Goal: Use online tool/utility: Utilize a website feature to perform a specific function

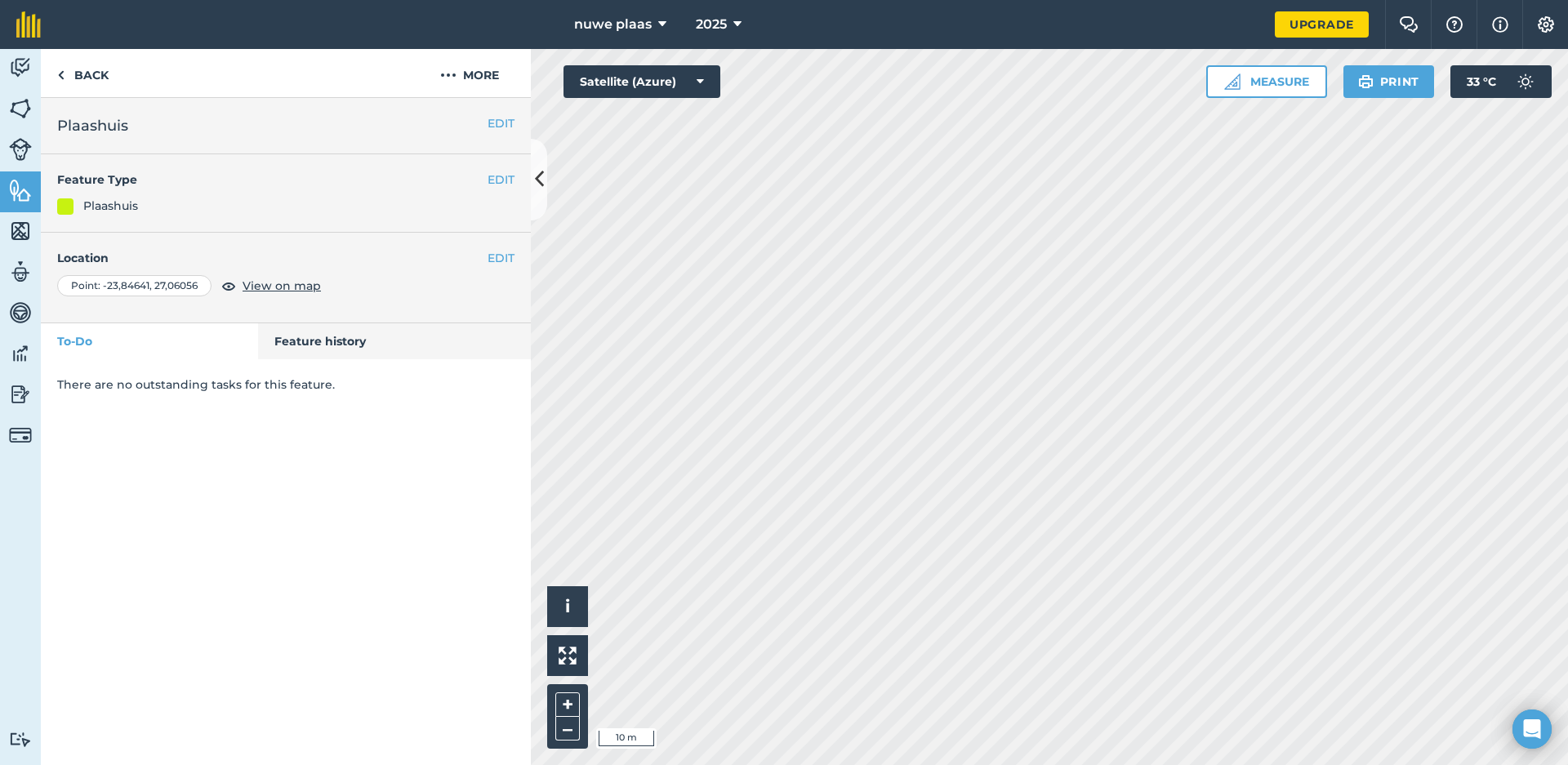
click at [960, 32] on div "nuwe plaas 2025 Upgrade Farm Chat Help Info Settings Map printing is not availa…" at bounding box center [784, 382] width 1568 height 765
click at [1263, 84] on button "Measure" at bounding box center [1266, 82] width 121 height 32
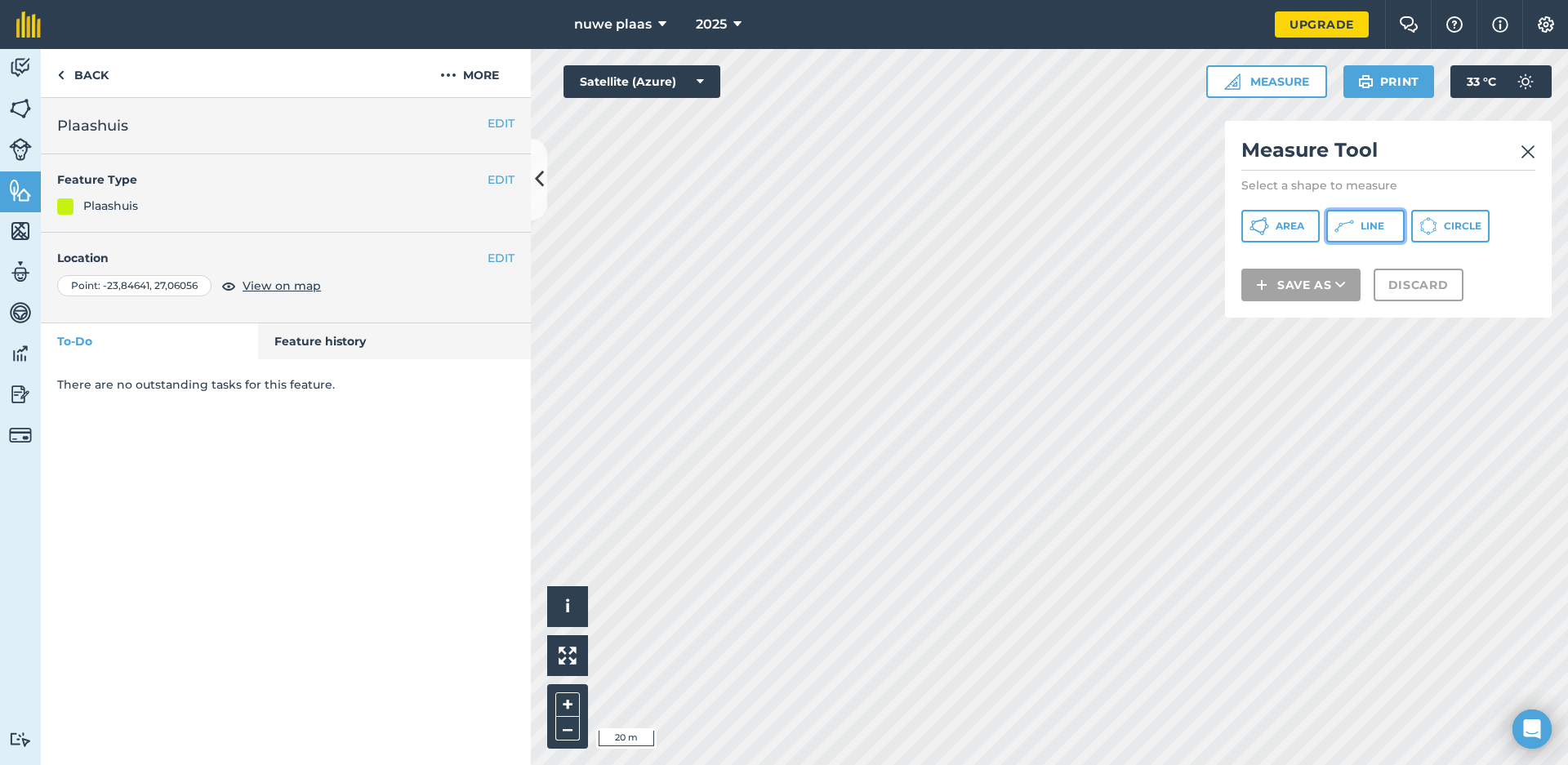
click at [1358, 226] on button "Line" at bounding box center [1365, 226] width 78 height 32
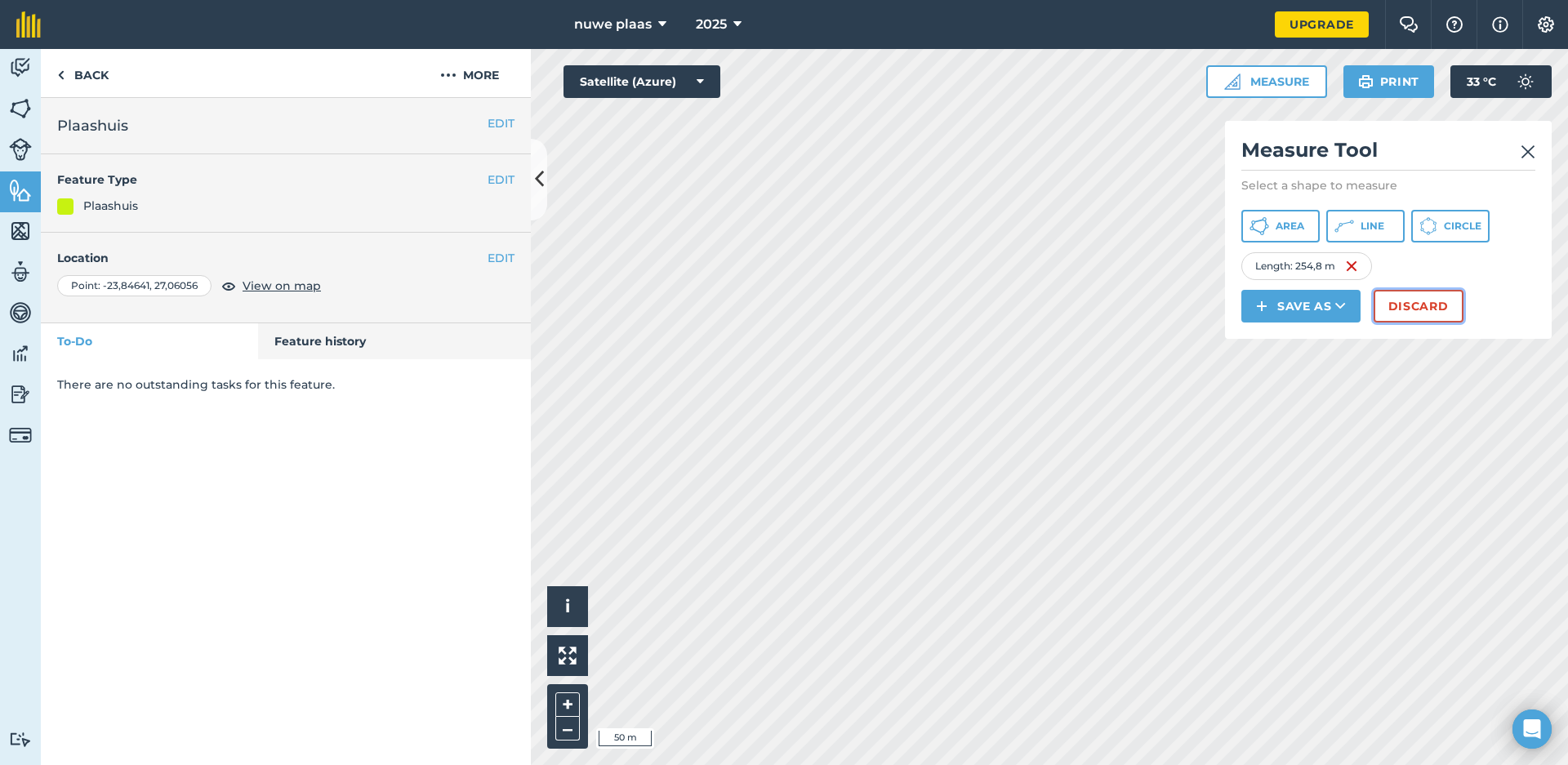
click at [1436, 302] on button "Discard" at bounding box center [1418, 306] width 89 height 32
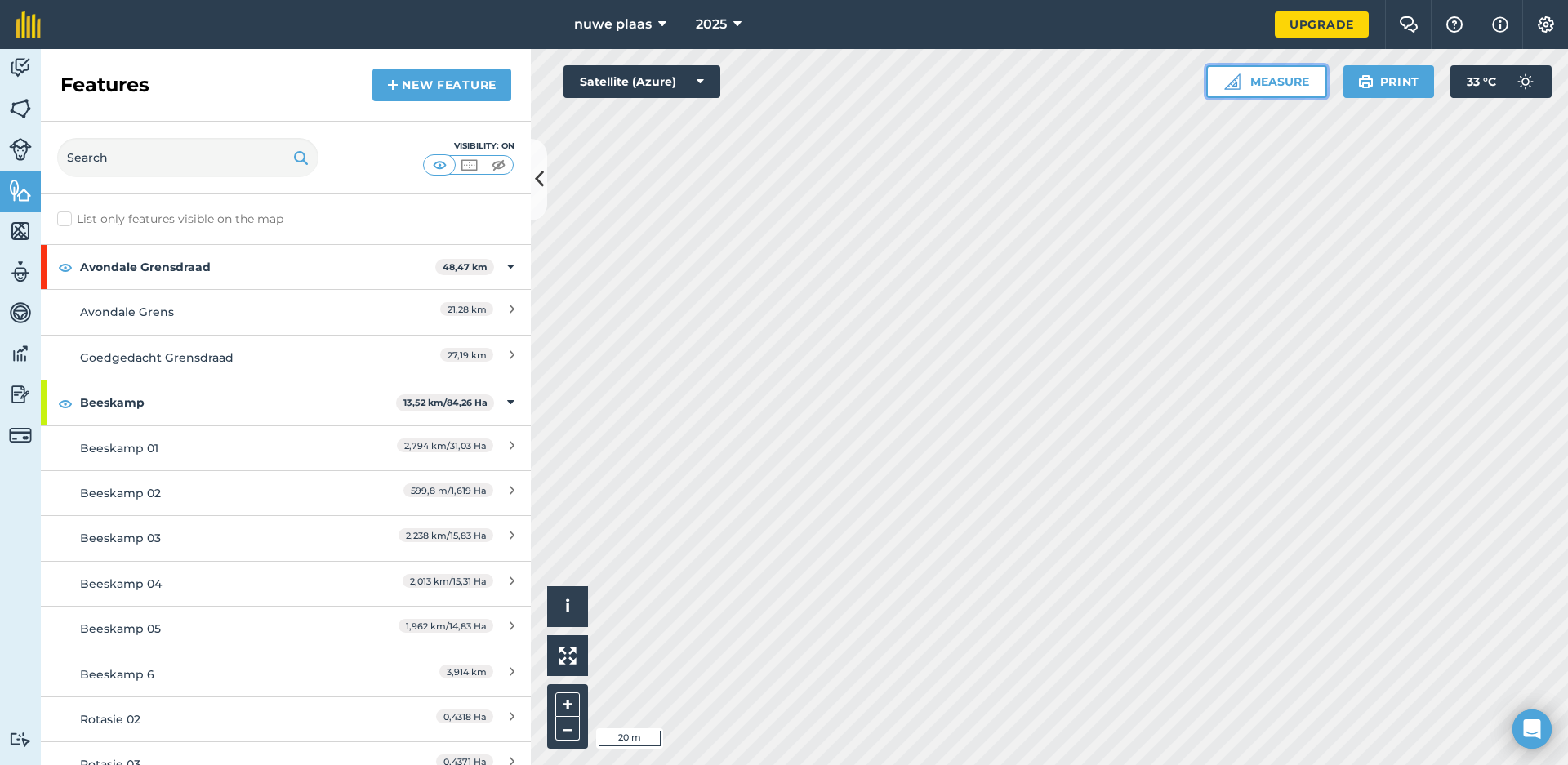
click at [1300, 85] on button "Measure" at bounding box center [1266, 82] width 121 height 32
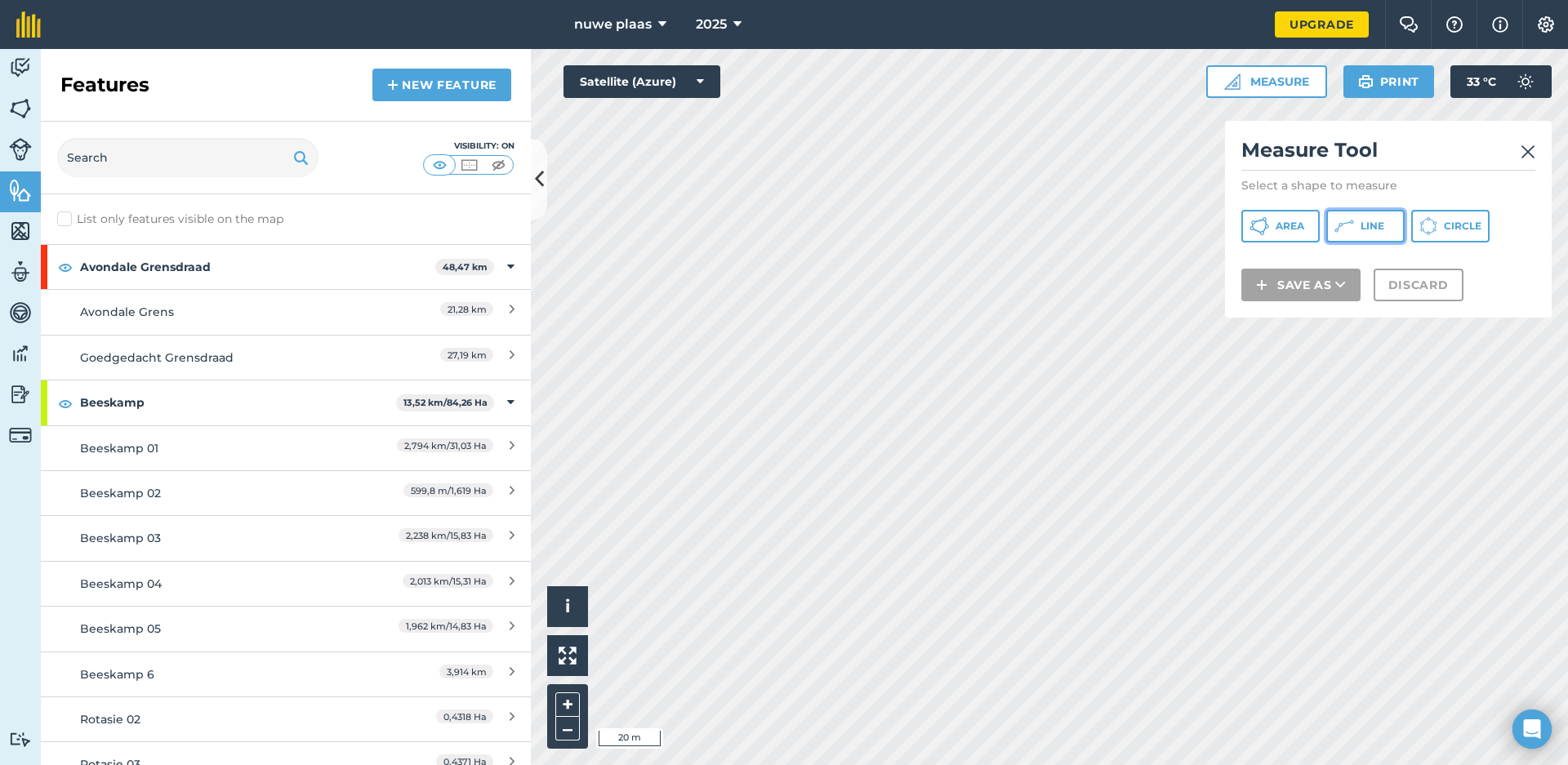
click at [1368, 223] on span "Line" at bounding box center [1372, 226] width 24 height 13
